Goal: Information Seeking & Learning: Check status

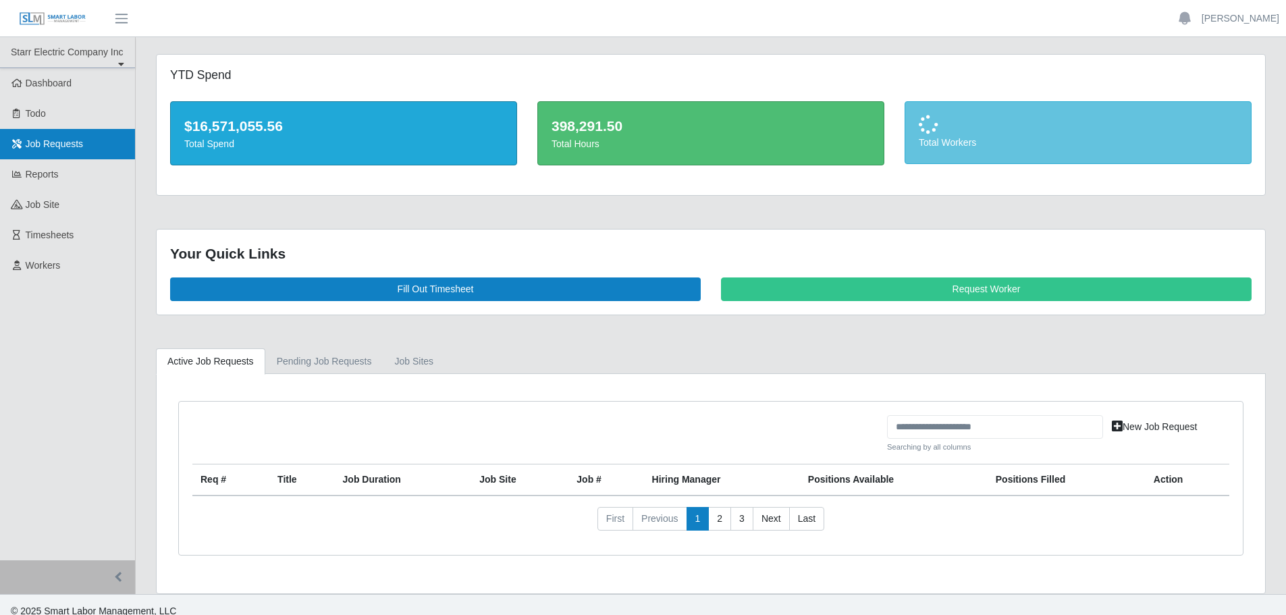
click at [76, 146] on span "Job Requests" at bounding box center [55, 143] width 58 height 11
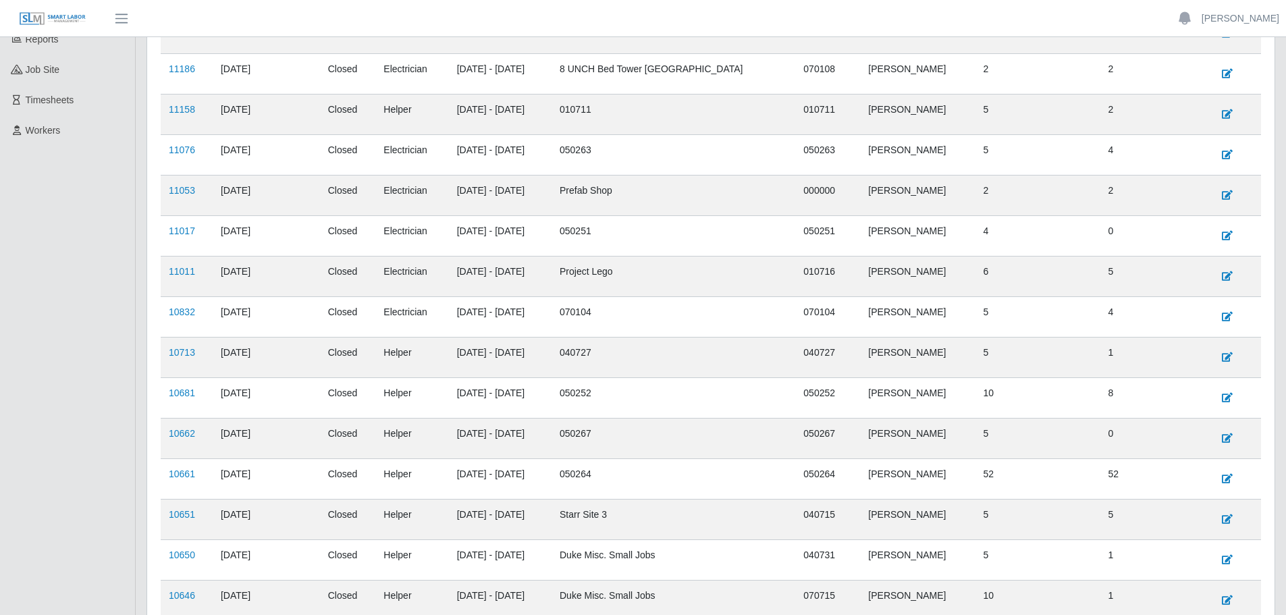
scroll to position [68, 0]
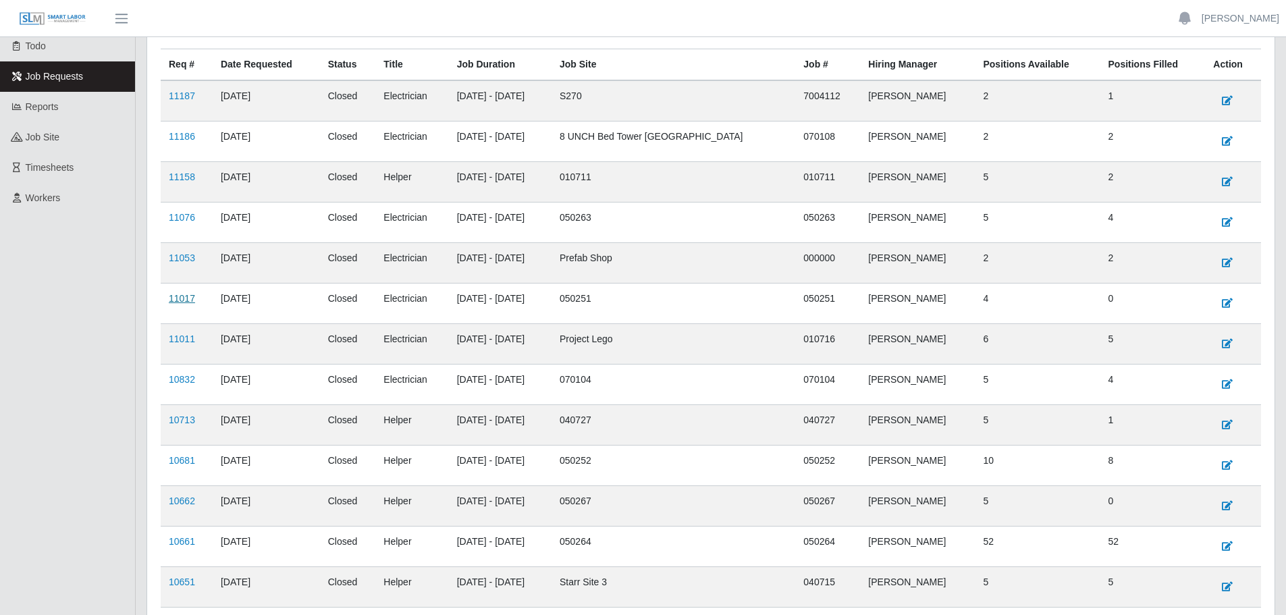
click at [180, 304] on link "11017" at bounding box center [182, 298] width 26 height 11
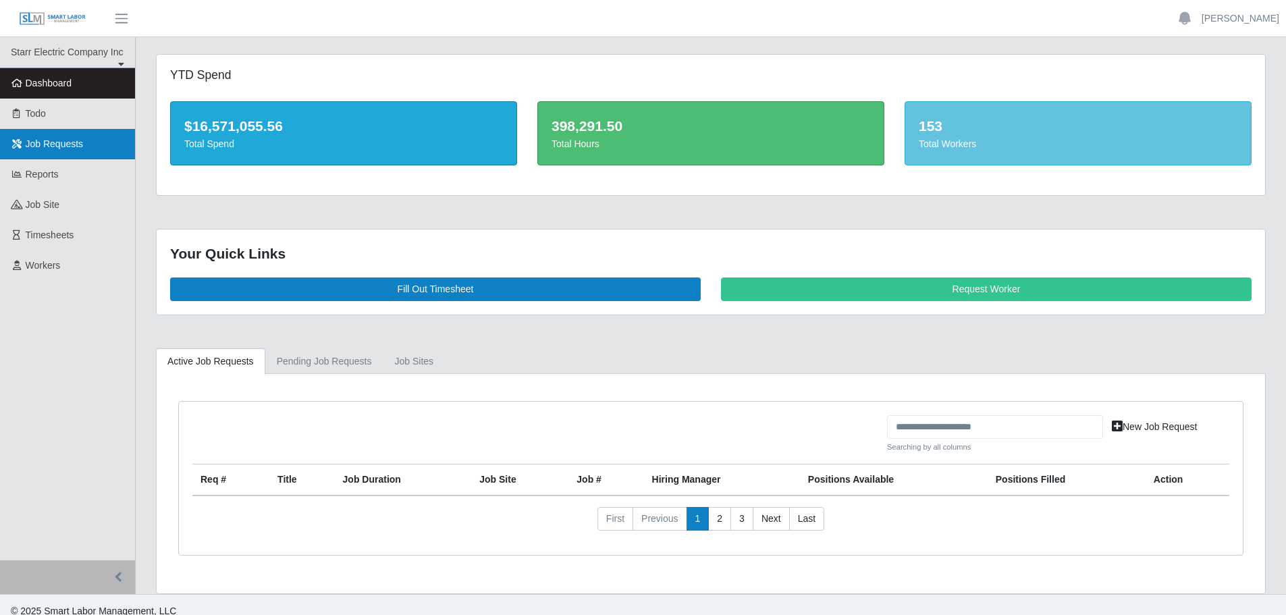
click at [70, 148] on span "Job Requests" at bounding box center [55, 143] width 58 height 11
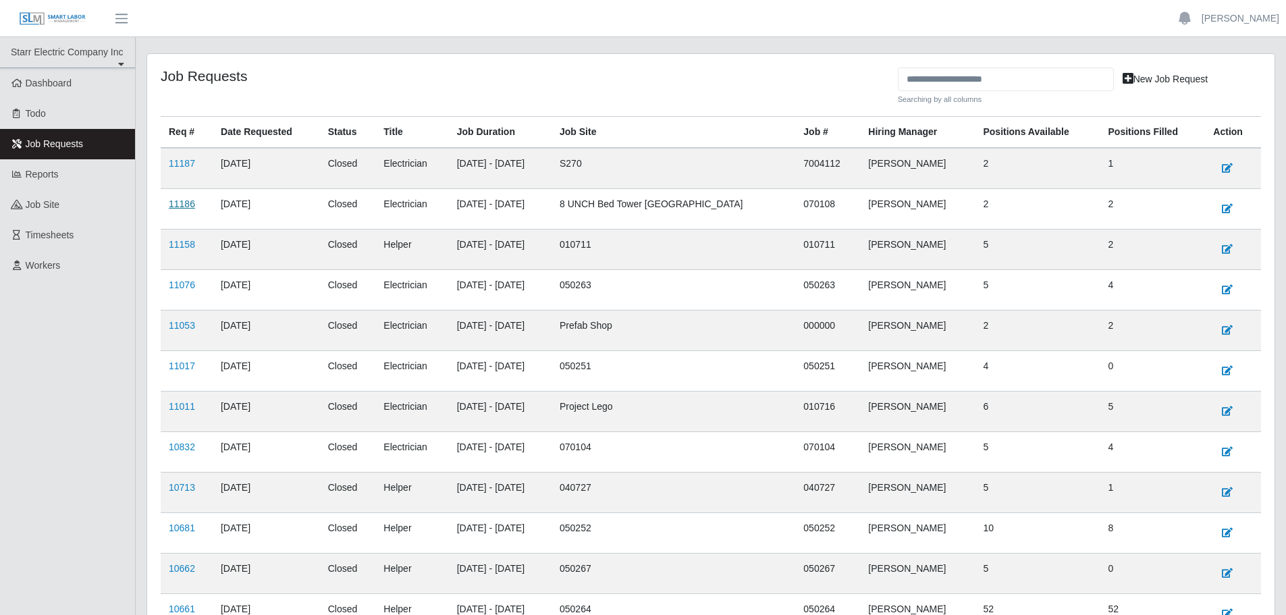
click at [185, 203] on link "11186" at bounding box center [182, 203] width 26 height 11
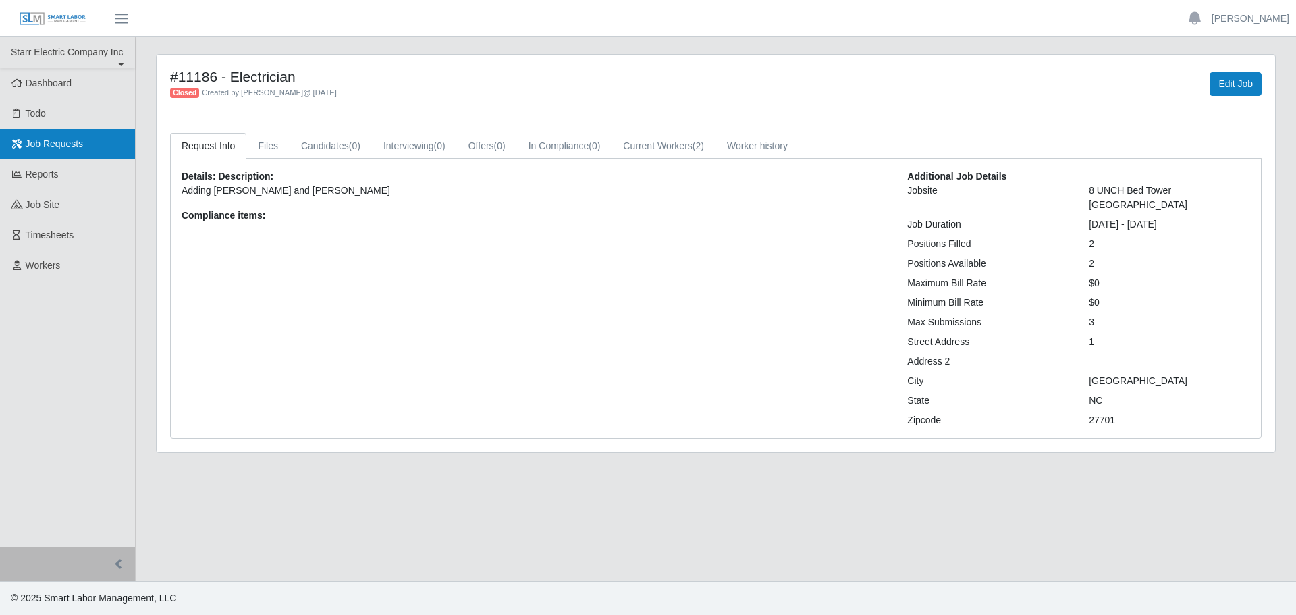
click at [72, 143] on span "Job Requests" at bounding box center [55, 143] width 58 height 11
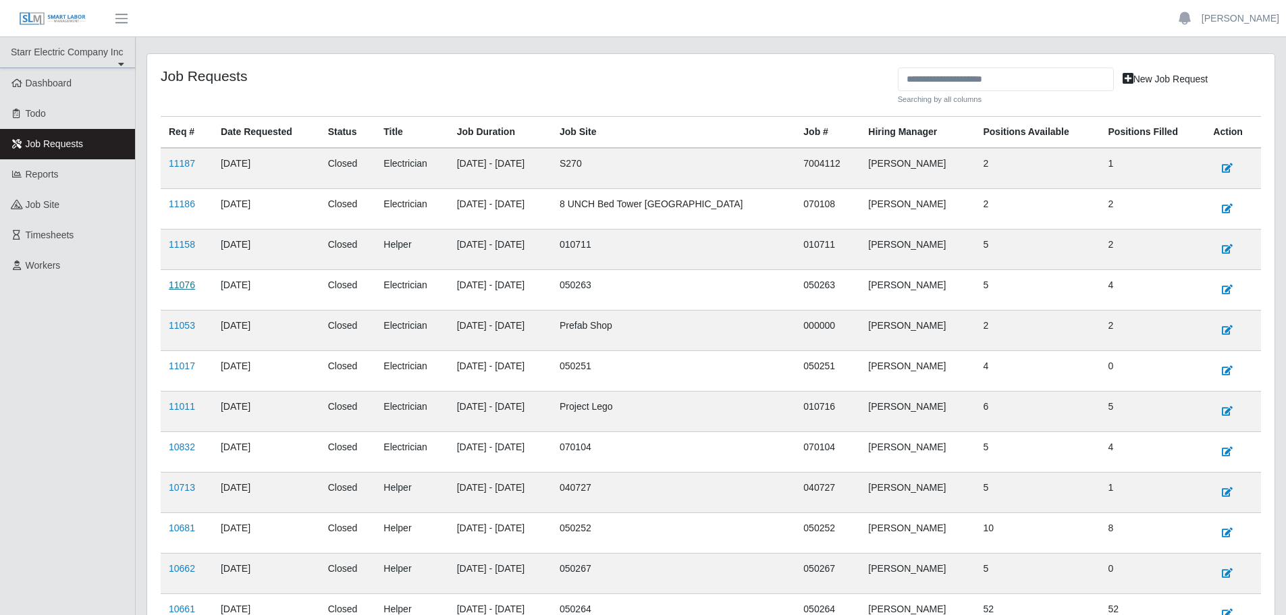
click at [190, 287] on link "11076" at bounding box center [182, 284] width 26 height 11
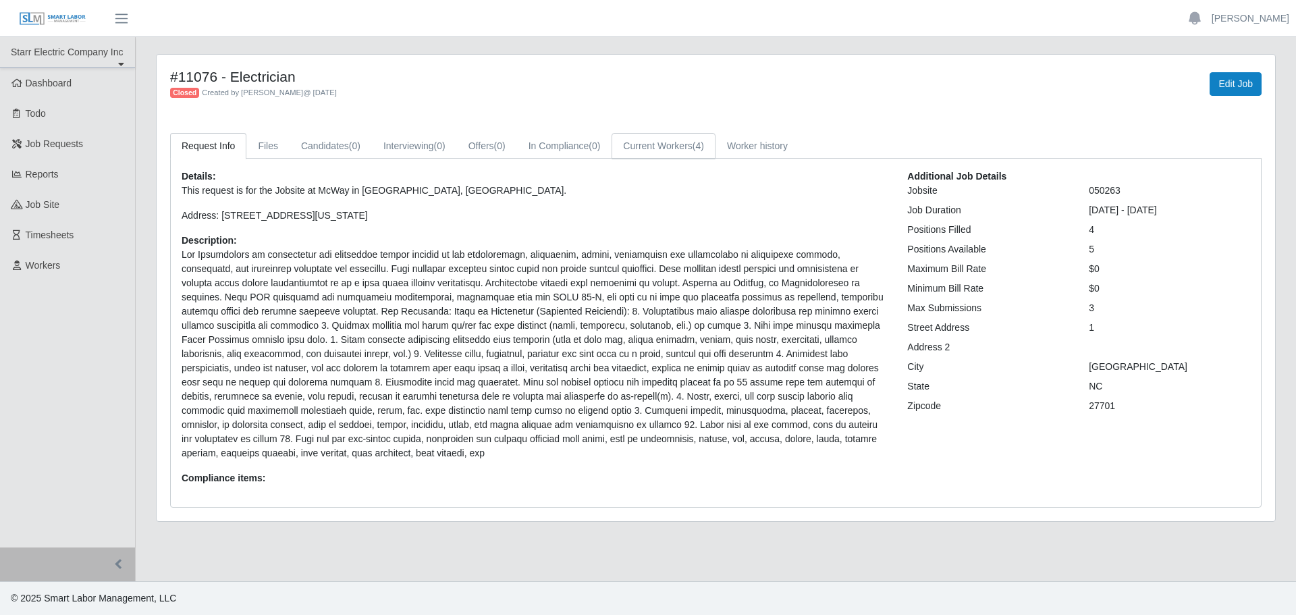
click at [650, 138] on link "Current Workers (4)" at bounding box center [664, 146] width 104 height 26
